Goal: Information Seeking & Learning: Learn about a topic

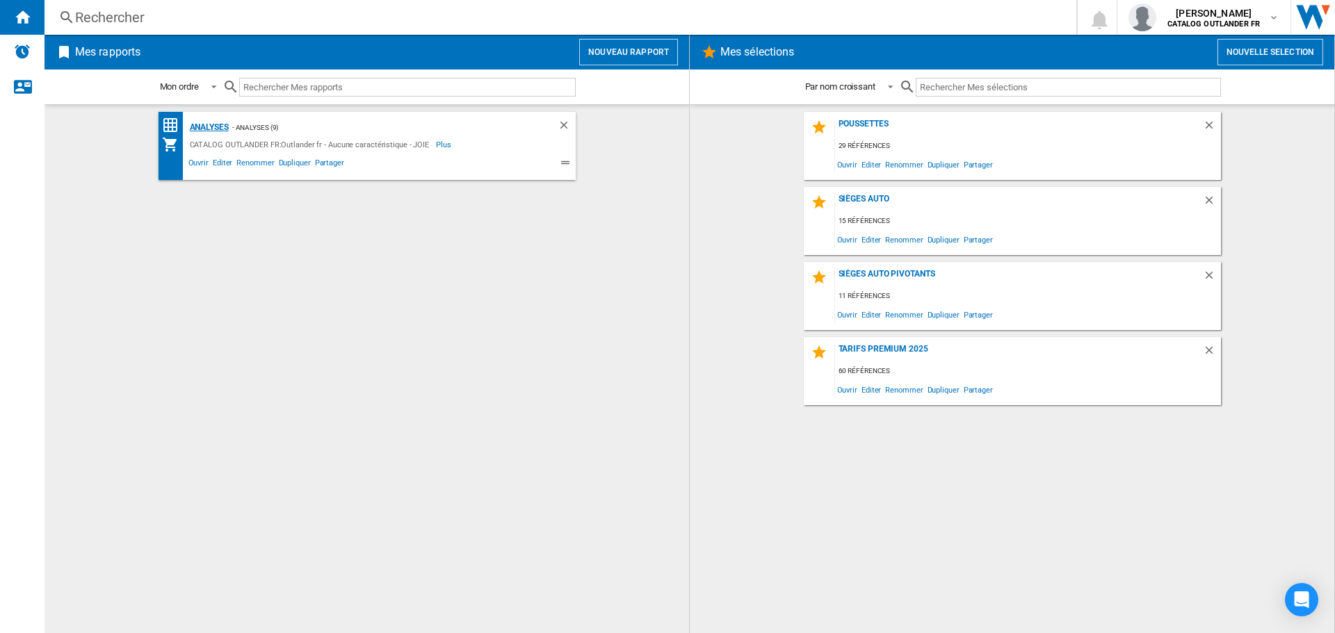
click at [204, 132] on div "Analyses" at bounding box center [207, 127] width 42 height 17
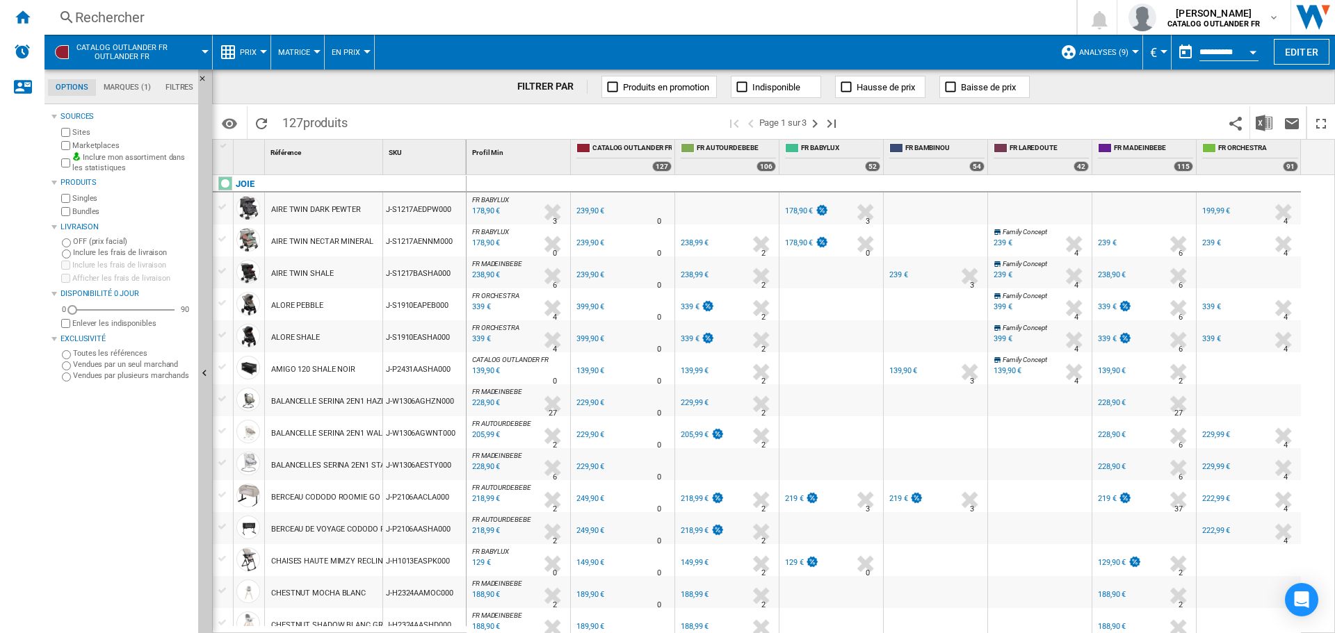
click at [339, 215] on div "AIRE TWIN DARK PEWTER" at bounding box center [316, 210] width 90 height 32
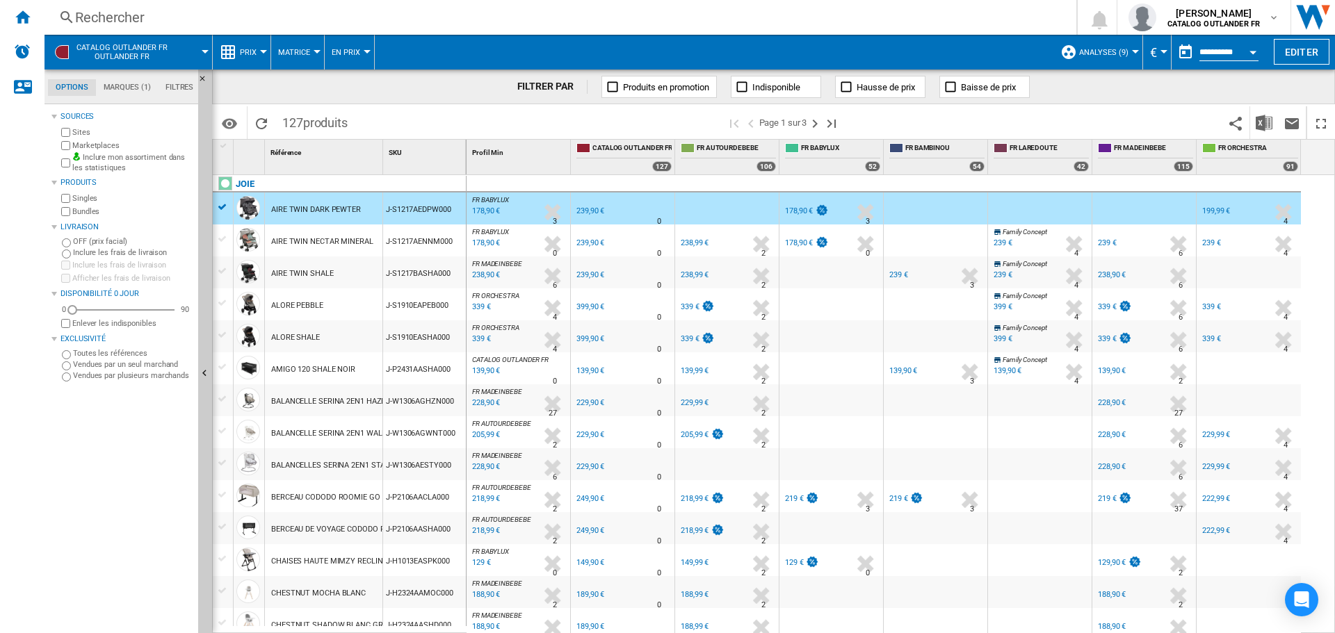
click at [455, 92] on div "FILTRER PAR Produits en promotion Indisponible Hausse de prix Baisse de prix" at bounding box center [773, 87] width 1123 height 35
click at [227, 207] on div "JOIE" at bounding box center [343, 192] width 254 height 32
click at [223, 206] on div "JOIE" at bounding box center [343, 192] width 254 height 32
click at [418, 130] on span at bounding box center [540, 122] width 371 height 33
click at [393, 229] on div "J-S1217AENNM000" at bounding box center [424, 241] width 83 height 32
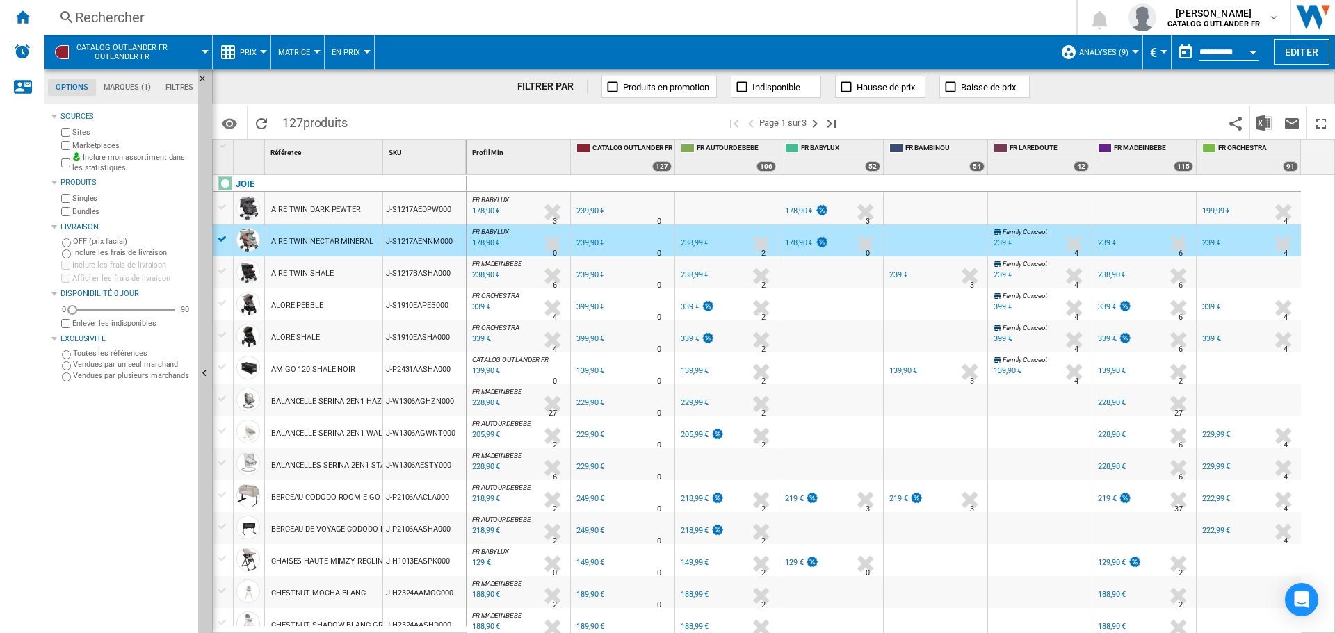
click at [385, 225] on div "J-S1217AENNM000" at bounding box center [424, 241] width 83 height 32
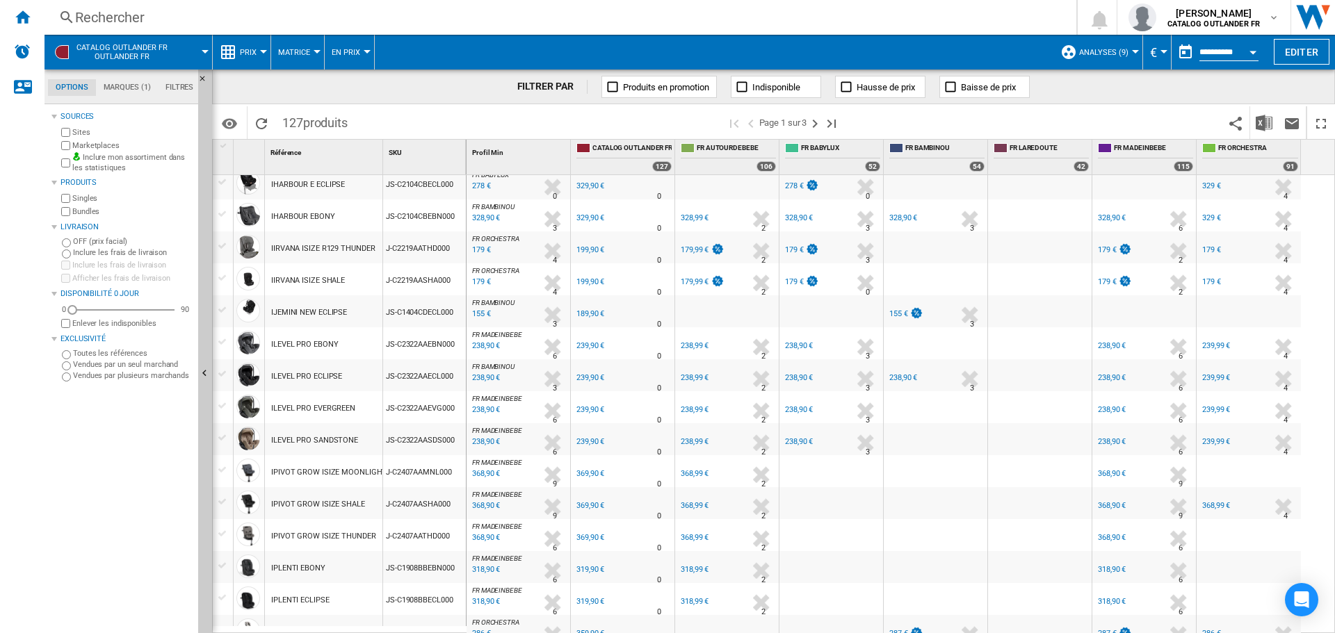
scroll to position [1158, 0]
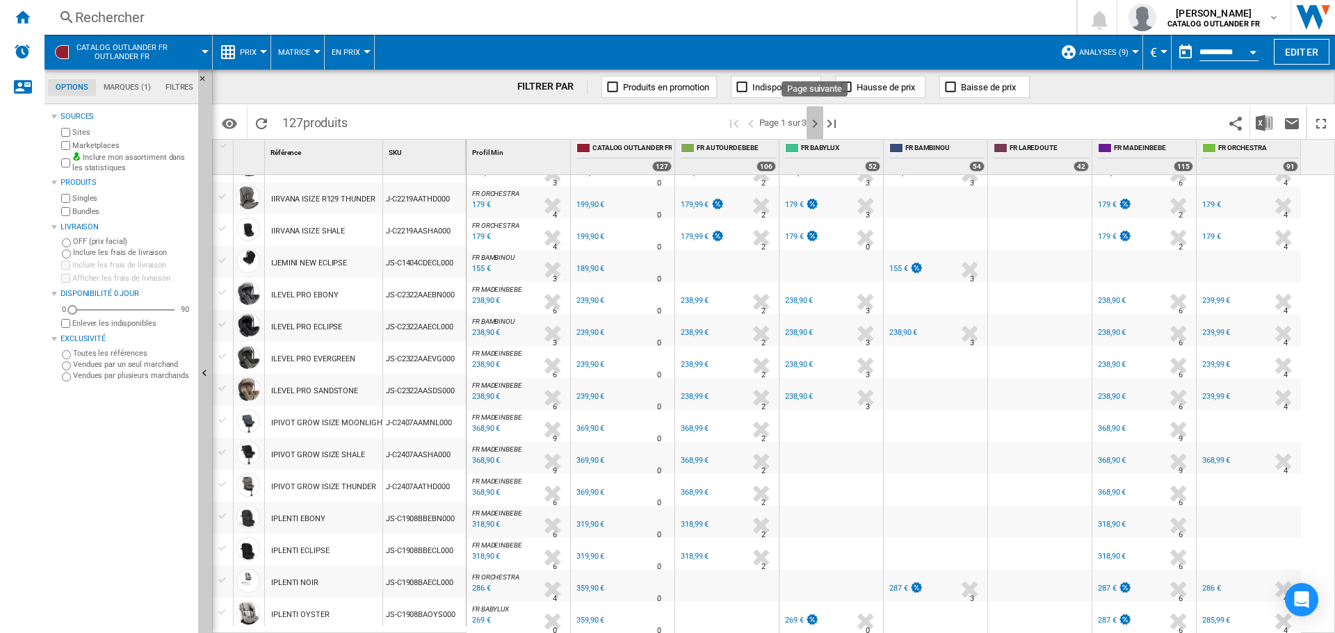
click at [816, 115] on ng-md-icon "Page suivante" at bounding box center [815, 123] width 17 height 17
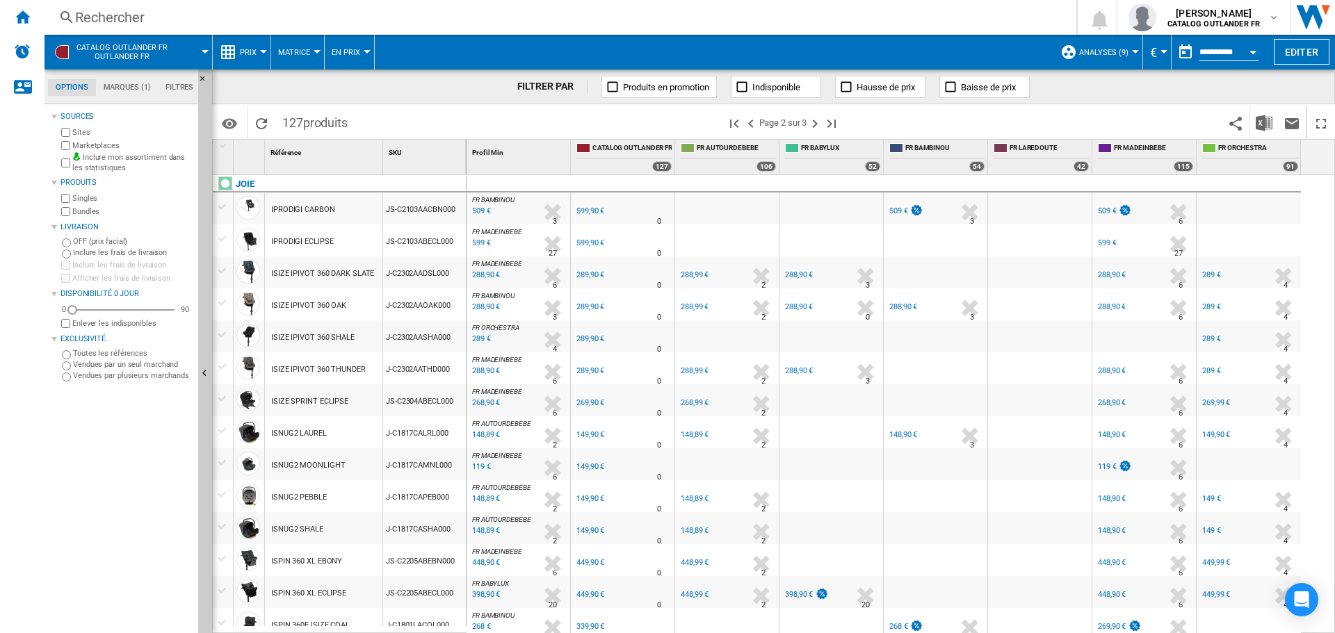
click at [133, 458] on div "Sources Sites Marketplaces Inclure mon assortiment dans les statistiques Produi…" at bounding box center [121, 371] width 141 height 526
